Goal: Navigation & Orientation: Find specific page/section

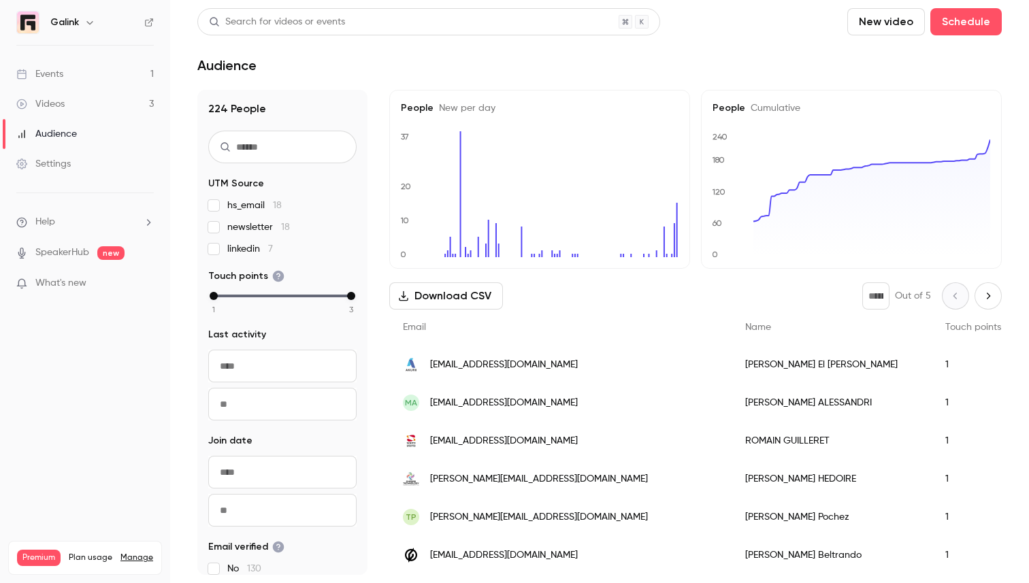
click at [68, 70] on link "Events 1" at bounding box center [85, 74] width 170 height 30
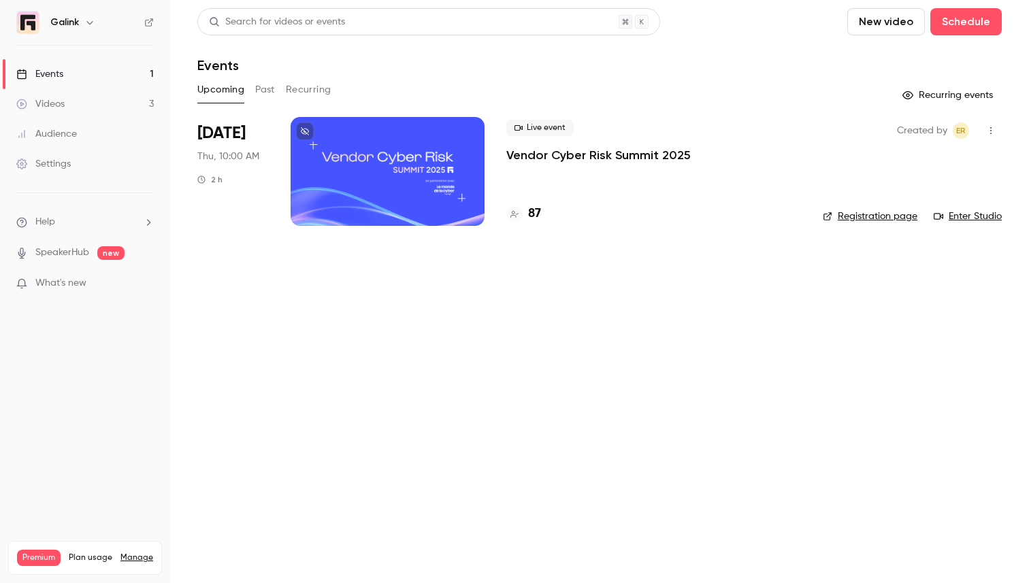
click at [524, 164] on div "Live event Vendor Cyber Risk Summit 2025 87" at bounding box center [653, 171] width 295 height 109
